Goal: Navigation & Orientation: Find specific page/section

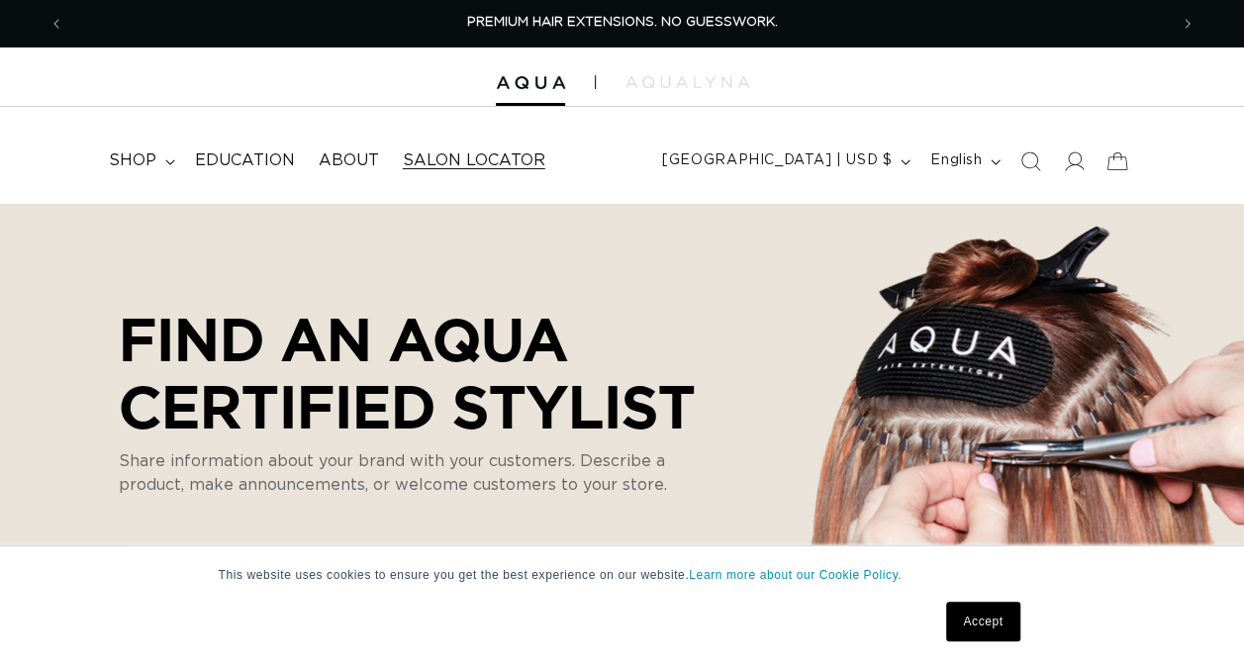
select select "m"
click at [483, 153] on span "Salon Locator" at bounding box center [474, 160] width 143 height 21
select select "m"
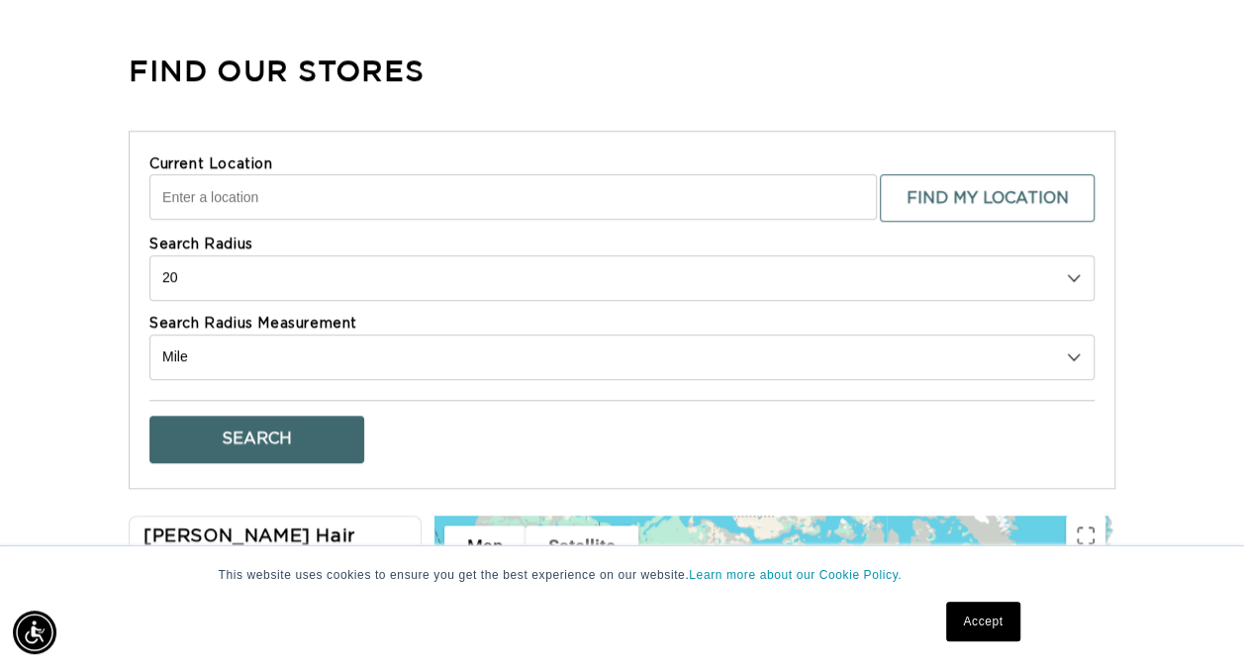
scroll to position [0, 1102]
click at [247, 204] on input "Current Location" at bounding box center [512, 197] width 727 height 46
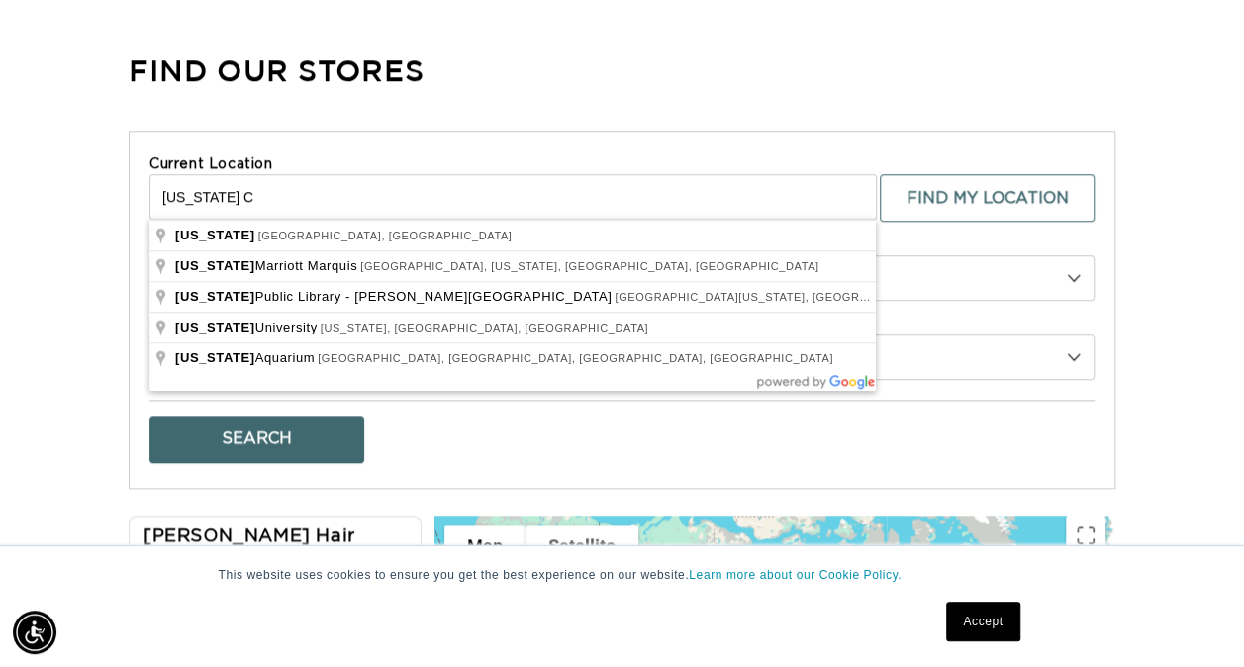
scroll to position [0, 0]
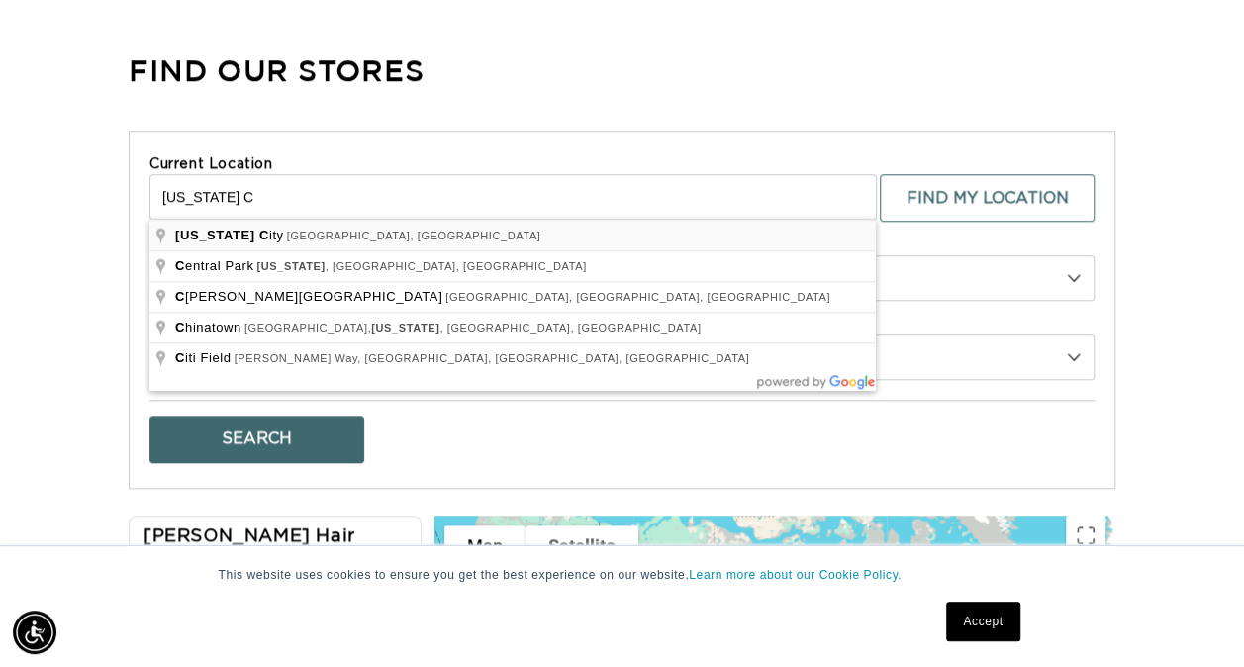
type input "New York City, NY, USA"
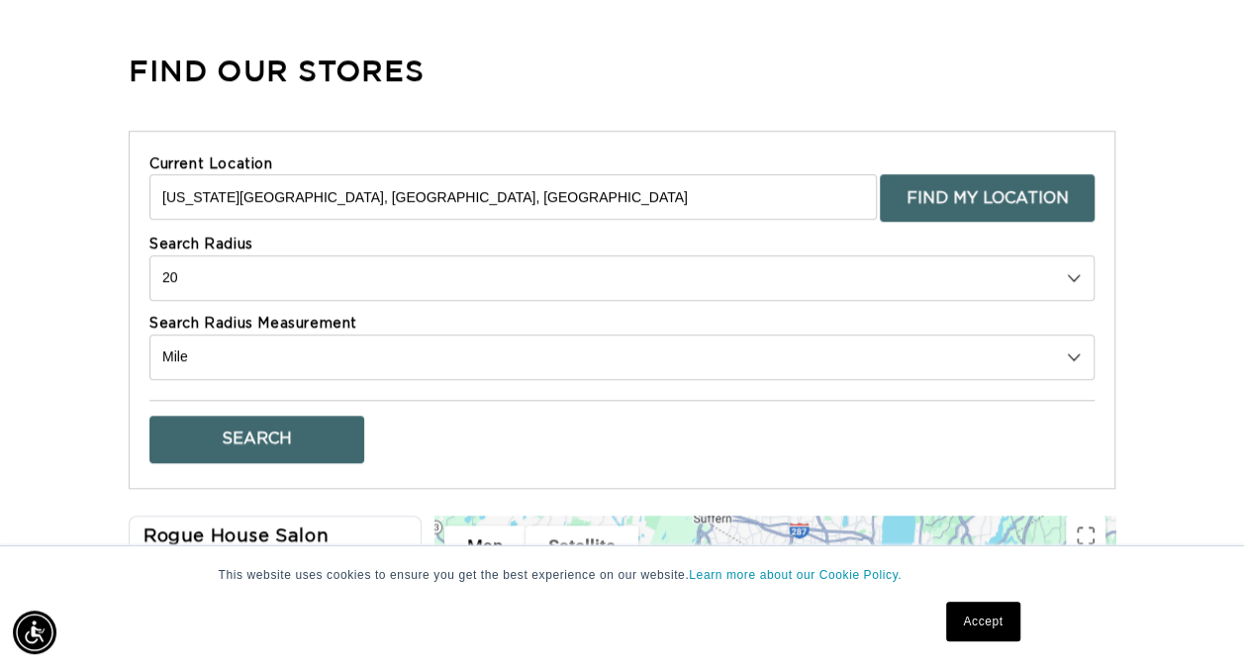
click at [932, 206] on button "Find My Location" at bounding box center [987, 198] width 215 height 48
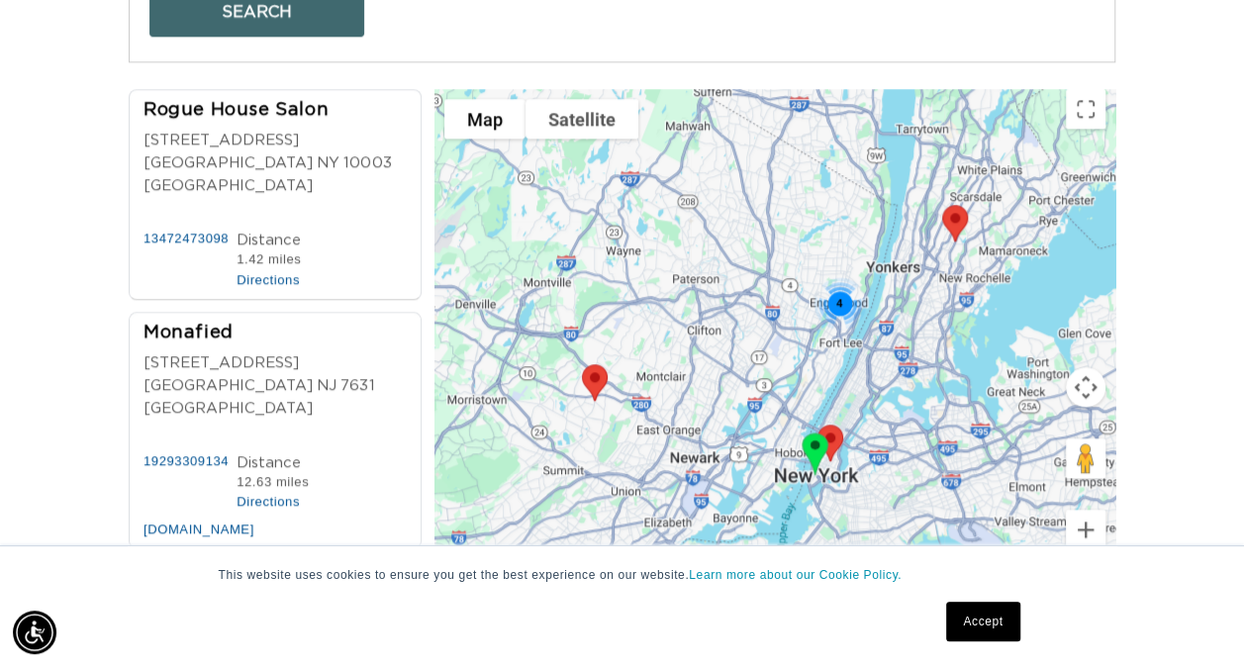
scroll to position [1089, 0]
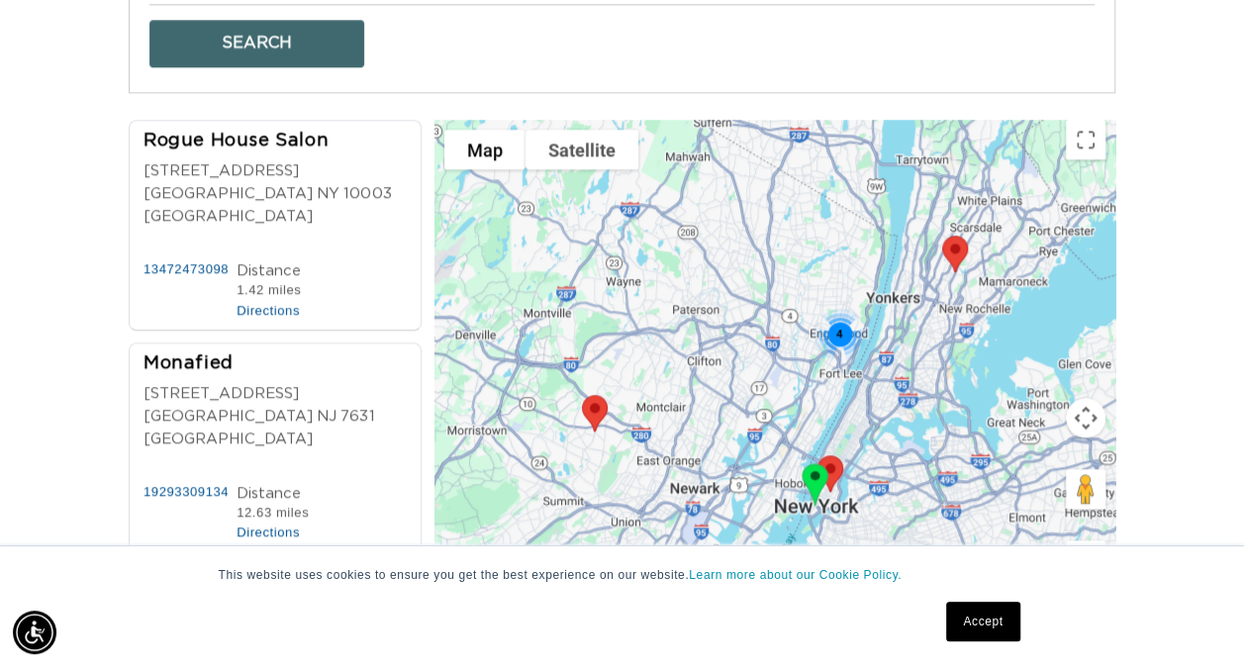
click at [333, 260] on div "Phone Number 13472473098 Distance 1.42 miles Directions" at bounding box center [280, 290] width 275 height 60
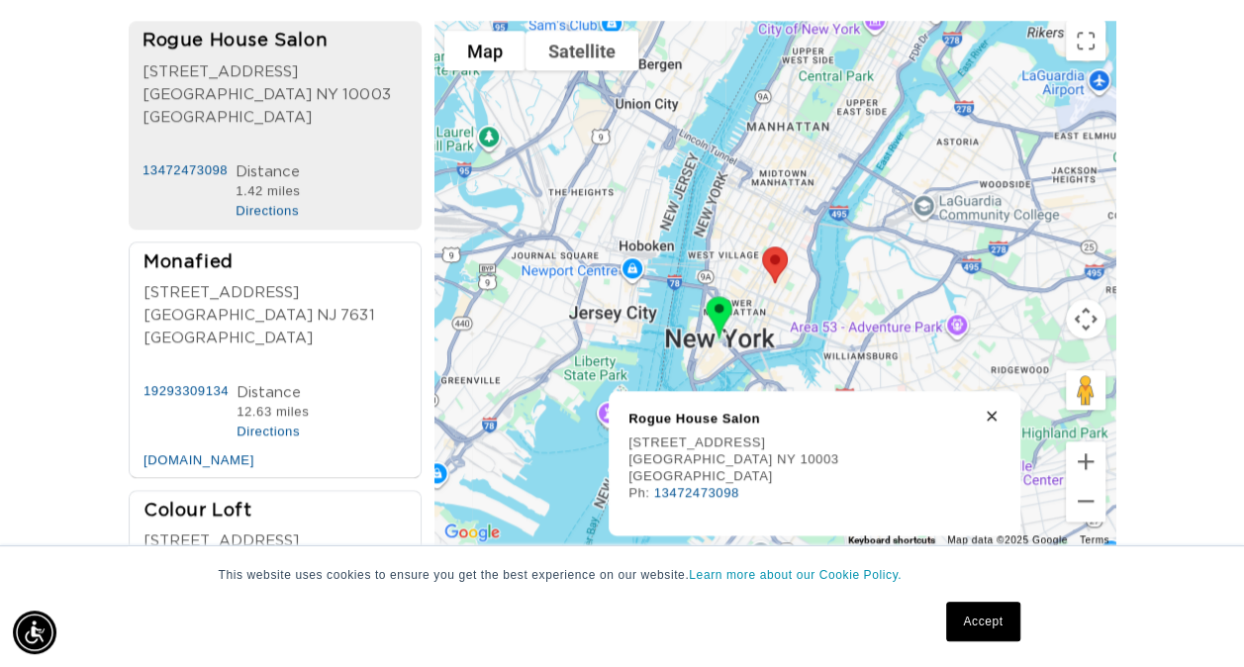
scroll to position [0, 1102]
click at [240, 29] on div "Rogue House Salon" at bounding box center [281, 42] width 277 height 27
click at [671, 427] on div "Rogue House Salon" at bounding box center [801, 419] width 346 height 17
